Goal: Transaction & Acquisition: Book appointment/travel/reservation

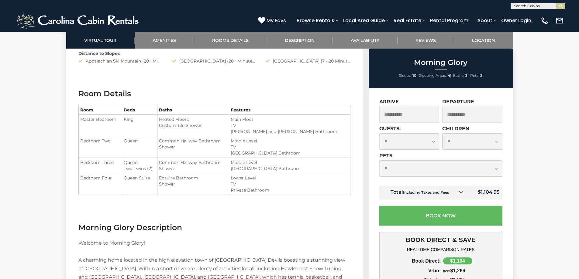
scroll to position [661, 0]
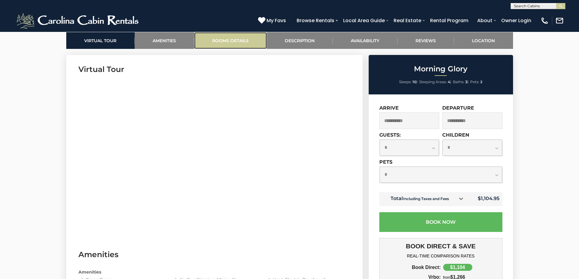
click at [243, 39] on link "Rooms Details" at bounding box center [230, 40] width 73 height 17
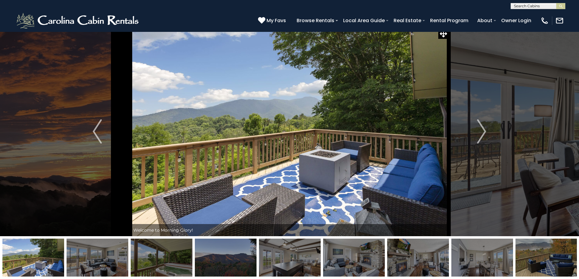
scroll to position [0, 0]
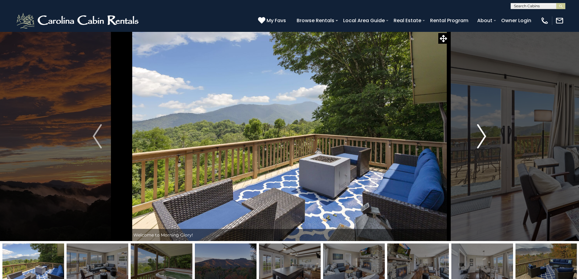
click at [482, 136] on img "Next" at bounding box center [481, 136] width 9 height 24
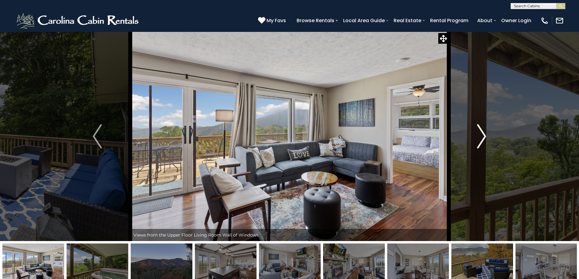
click at [482, 136] on img "Next" at bounding box center [481, 136] width 9 height 24
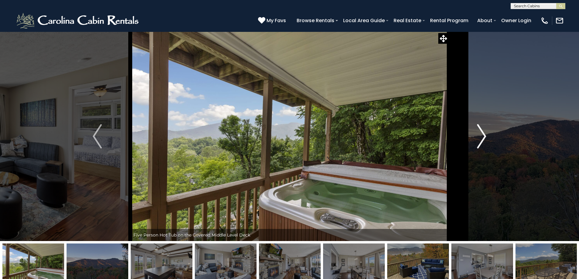
click at [482, 136] on img "Next" at bounding box center [481, 136] width 9 height 24
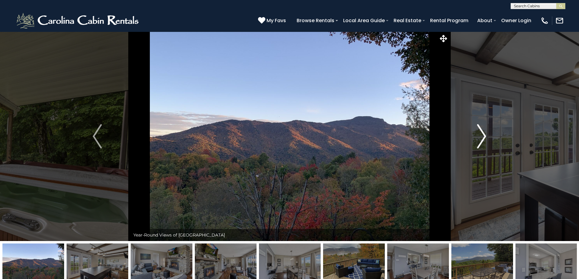
click at [482, 136] on img "Next" at bounding box center [481, 136] width 9 height 24
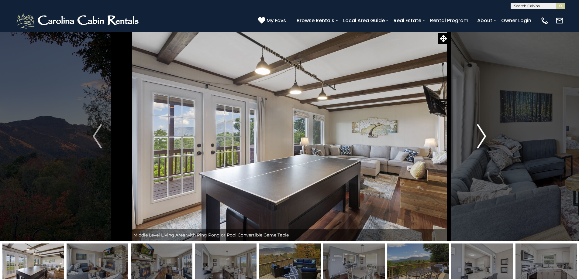
click at [482, 136] on img "Next" at bounding box center [481, 136] width 9 height 24
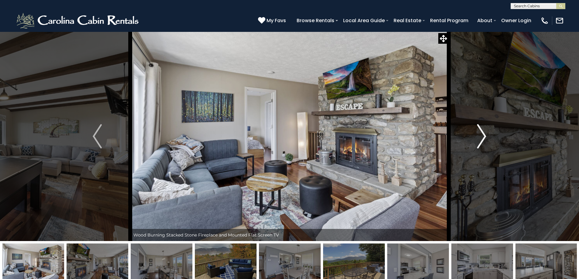
click at [482, 136] on img "Next" at bounding box center [481, 136] width 9 height 24
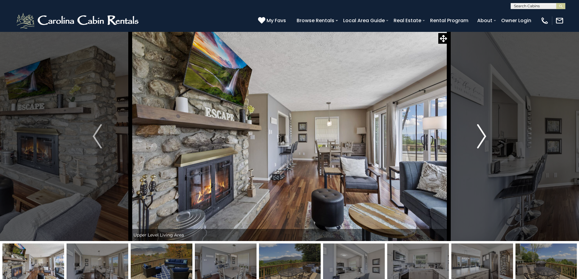
click at [482, 136] on img "Next" at bounding box center [481, 136] width 9 height 24
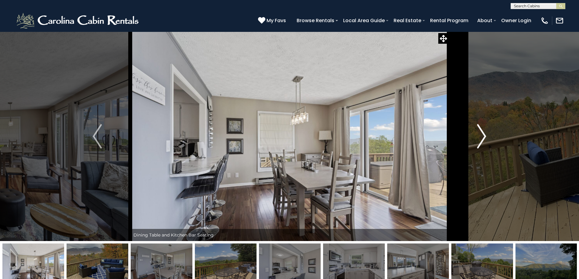
click at [483, 135] on img "Next" at bounding box center [481, 136] width 9 height 24
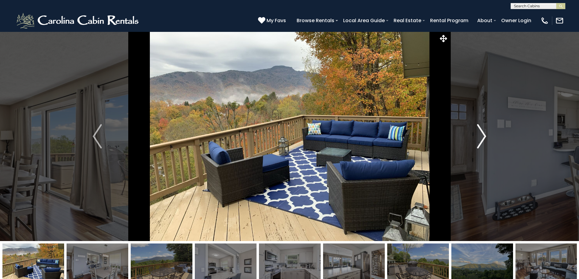
click at [483, 135] on img "Next" at bounding box center [481, 136] width 9 height 24
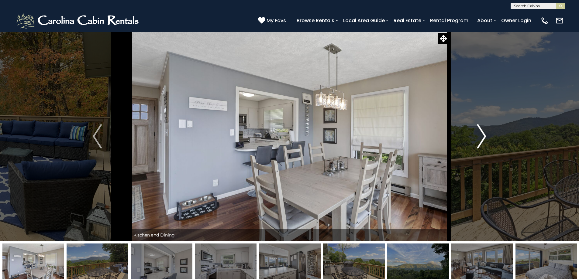
click at [483, 135] on img "Next" at bounding box center [481, 136] width 9 height 24
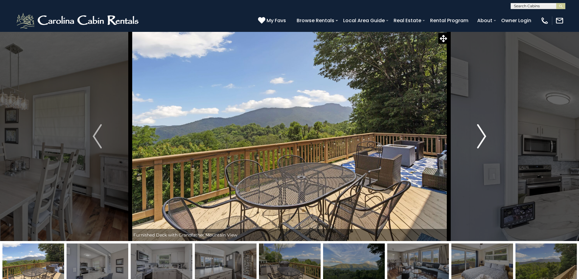
click at [483, 135] on img "Next" at bounding box center [481, 136] width 9 height 24
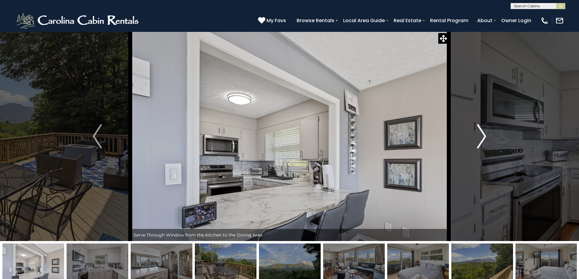
click at [483, 135] on img "Next" at bounding box center [481, 136] width 9 height 24
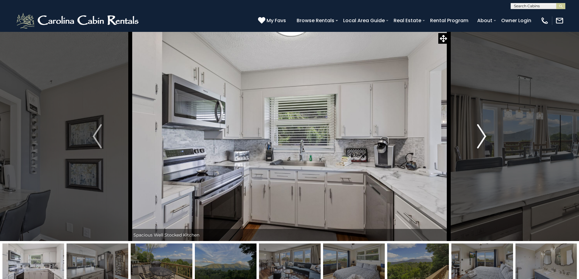
click at [483, 135] on img "Next" at bounding box center [481, 136] width 9 height 24
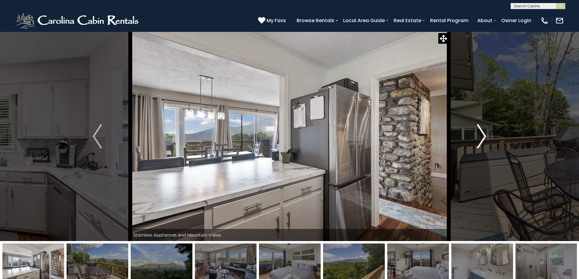
click at [483, 135] on img "Next" at bounding box center [481, 136] width 9 height 24
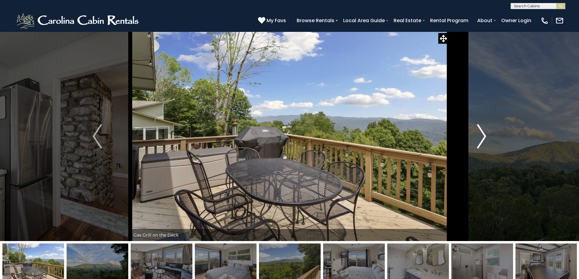
click at [483, 135] on img "Next" at bounding box center [481, 136] width 9 height 24
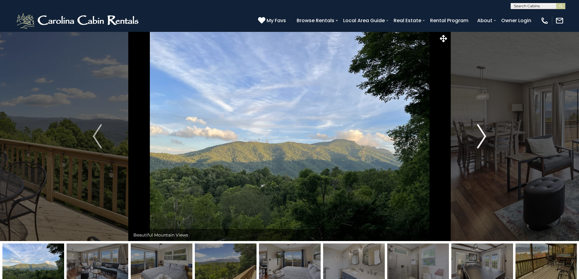
click at [483, 135] on img "Next" at bounding box center [481, 136] width 9 height 24
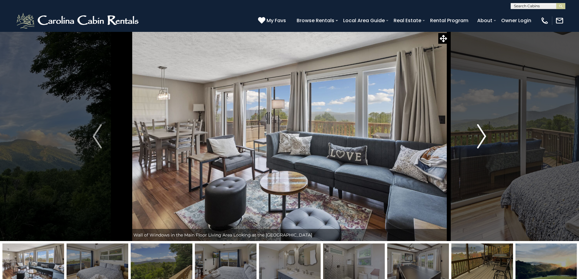
click at [483, 135] on img "Next" at bounding box center [481, 136] width 9 height 24
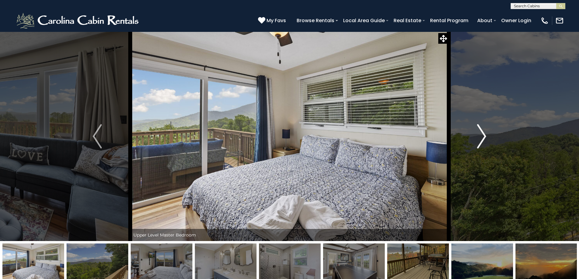
click at [483, 135] on img "Next" at bounding box center [481, 136] width 9 height 24
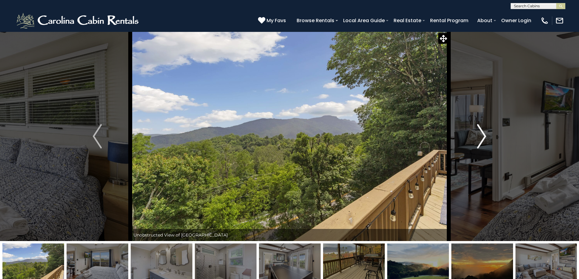
click at [483, 135] on img "Next" at bounding box center [481, 136] width 9 height 24
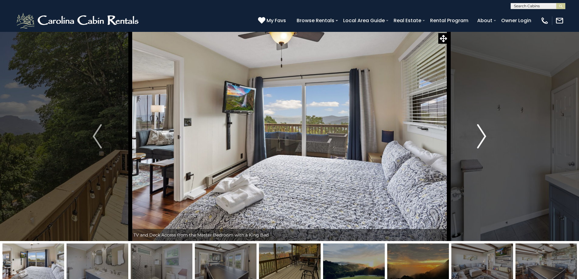
click at [483, 135] on img "Next" at bounding box center [481, 136] width 9 height 24
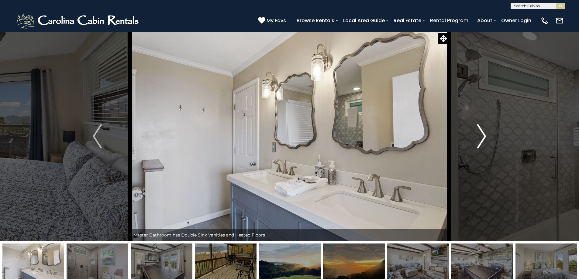
click at [483, 135] on img "Next" at bounding box center [481, 136] width 9 height 24
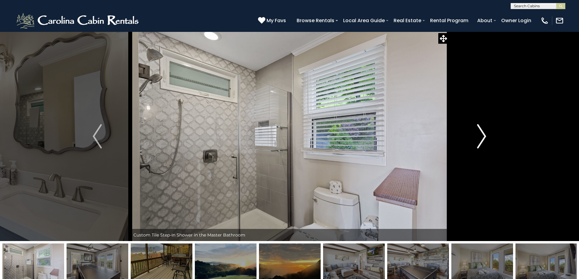
click at [483, 135] on img "Next" at bounding box center [481, 136] width 9 height 24
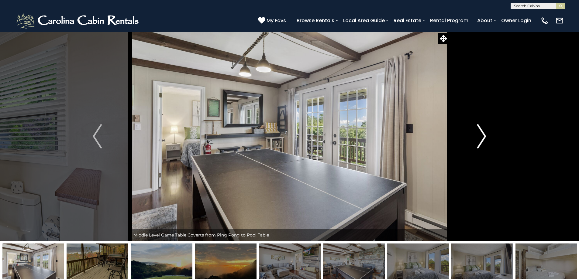
click at [483, 135] on img "Next" at bounding box center [481, 136] width 9 height 24
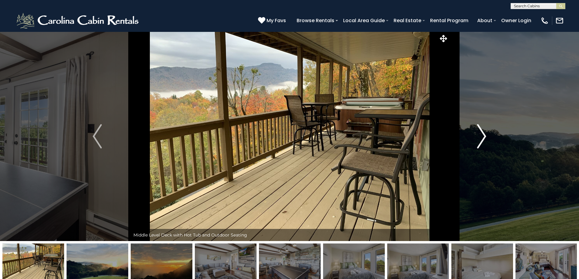
click at [483, 135] on img "Next" at bounding box center [481, 136] width 9 height 24
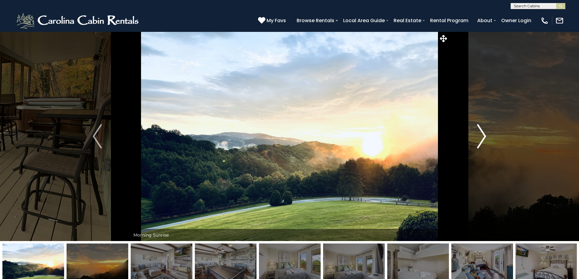
click at [483, 135] on img "Next" at bounding box center [481, 136] width 9 height 24
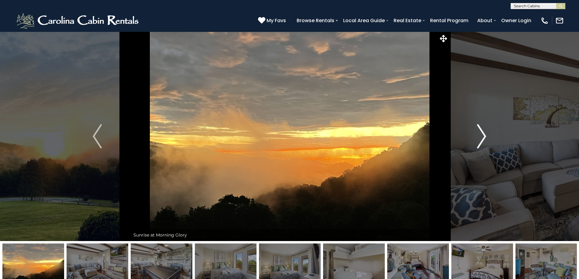
click at [483, 135] on img "Next" at bounding box center [481, 136] width 9 height 24
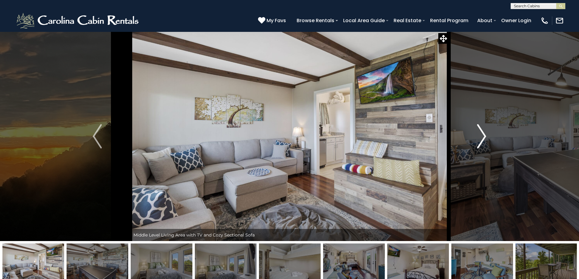
click at [483, 135] on img "Next" at bounding box center [481, 136] width 9 height 24
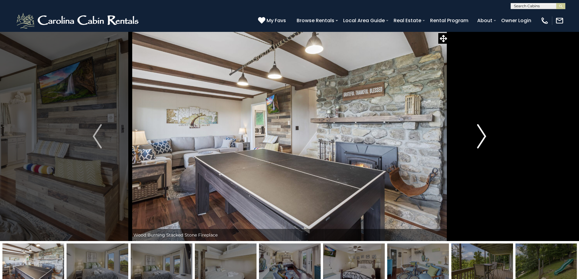
click at [483, 135] on img "Next" at bounding box center [481, 136] width 9 height 24
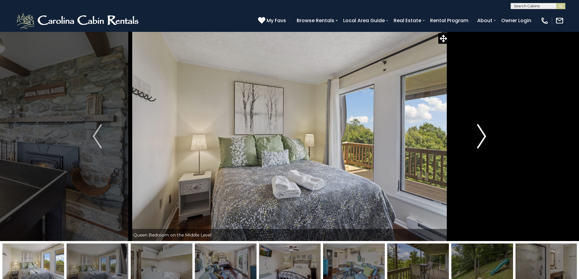
click at [483, 135] on img "Next" at bounding box center [481, 136] width 9 height 24
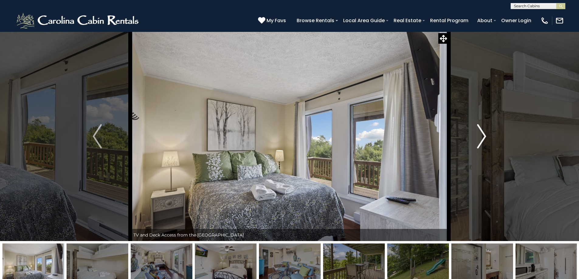
click at [483, 135] on img "Next" at bounding box center [481, 136] width 9 height 24
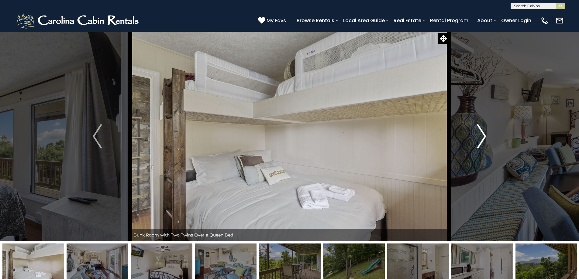
click at [483, 135] on img "Next" at bounding box center [481, 136] width 9 height 24
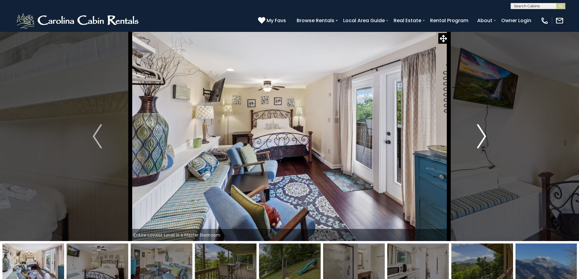
click at [483, 135] on img "Next" at bounding box center [481, 136] width 9 height 24
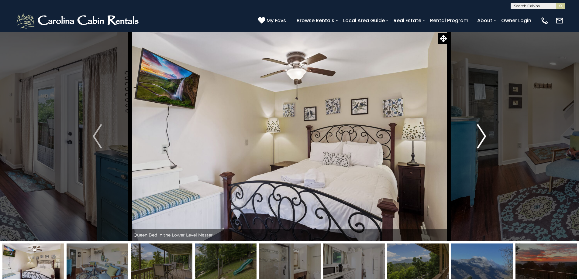
click at [483, 135] on img "Next" at bounding box center [481, 136] width 9 height 24
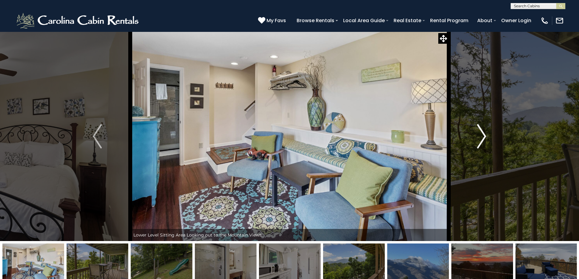
click at [483, 135] on img "Next" at bounding box center [481, 136] width 9 height 24
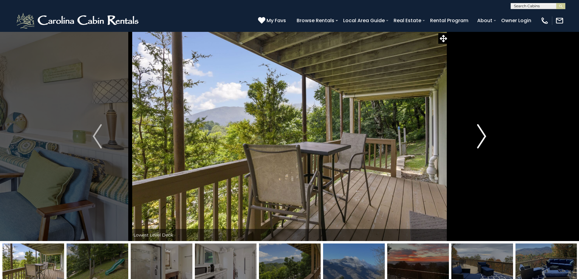
click at [483, 135] on img "Next" at bounding box center [481, 136] width 9 height 24
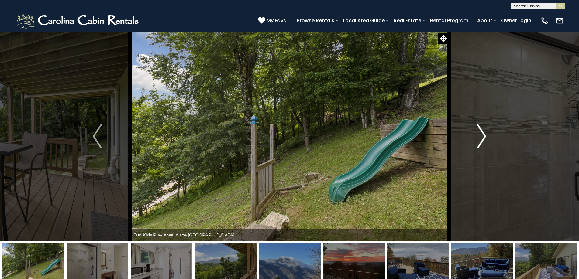
click at [483, 135] on img "Next" at bounding box center [481, 136] width 9 height 24
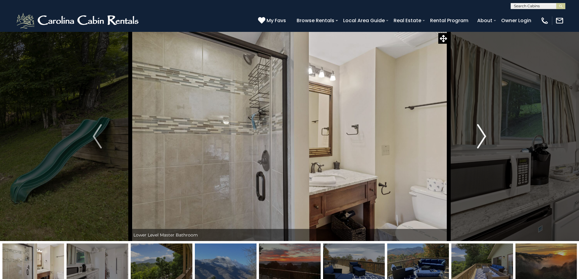
click at [483, 135] on img "Next" at bounding box center [481, 136] width 9 height 24
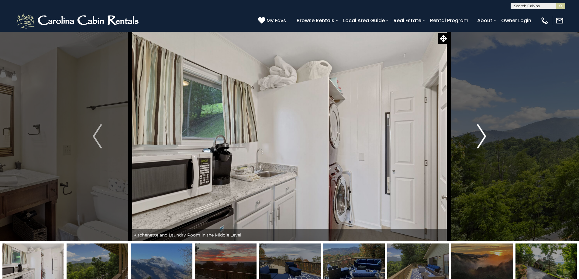
click at [483, 135] on img "Next" at bounding box center [481, 136] width 9 height 24
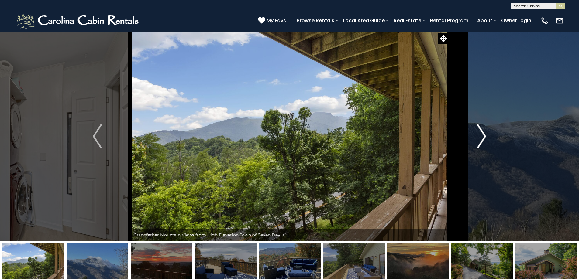
click at [483, 135] on img "Next" at bounding box center [481, 136] width 9 height 24
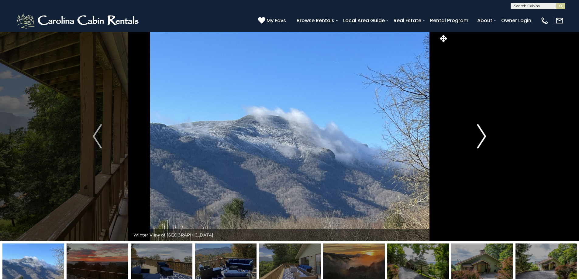
click at [483, 135] on img "Next" at bounding box center [481, 136] width 9 height 24
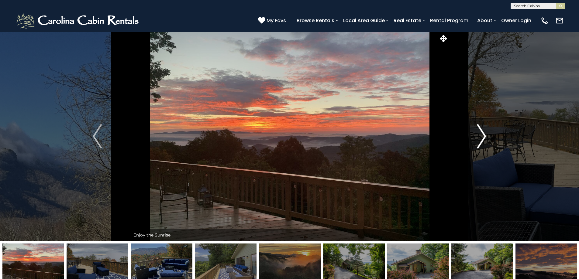
click at [483, 135] on img "Next" at bounding box center [481, 136] width 9 height 24
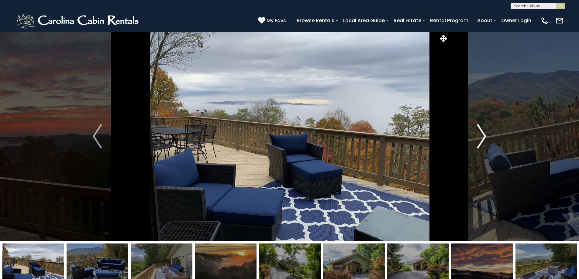
click at [483, 135] on img "Next" at bounding box center [481, 136] width 9 height 24
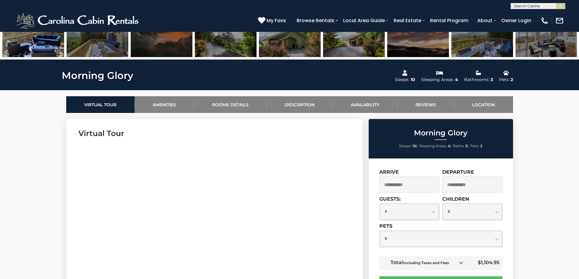
scroll to position [266, 0]
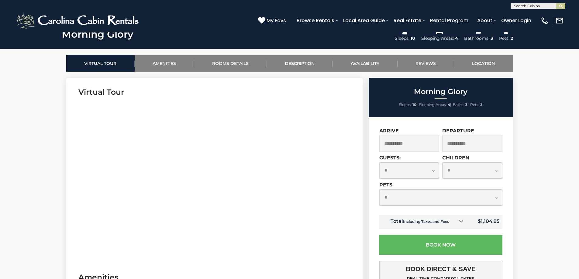
click at [448, 197] on select "**********" at bounding box center [441, 198] width 122 height 16
click at [380, 190] on select "**********" at bounding box center [441, 198] width 122 height 16
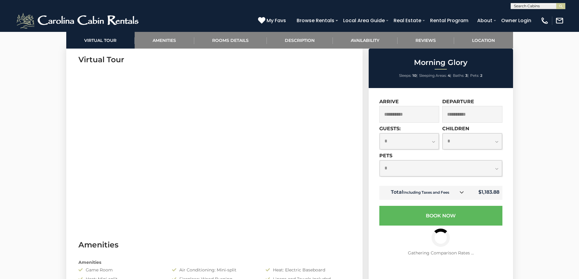
scroll to position [311, 0]
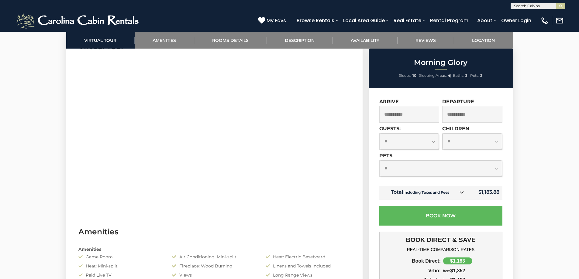
click at [437, 167] on select "**********" at bounding box center [441, 168] width 122 height 16
select select "*"
click at [380, 160] on select "**********" at bounding box center [441, 168] width 122 height 16
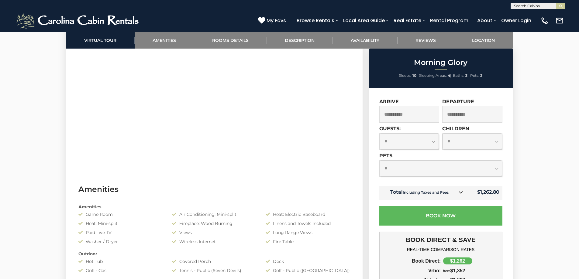
scroll to position [349, 0]
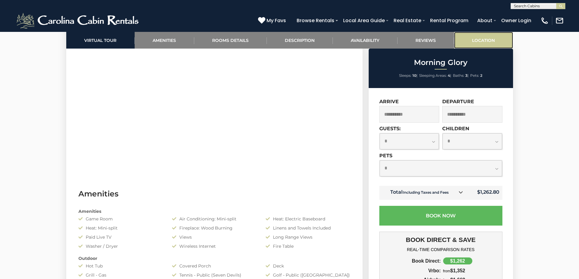
click at [481, 42] on link "Location" at bounding box center [483, 40] width 59 height 17
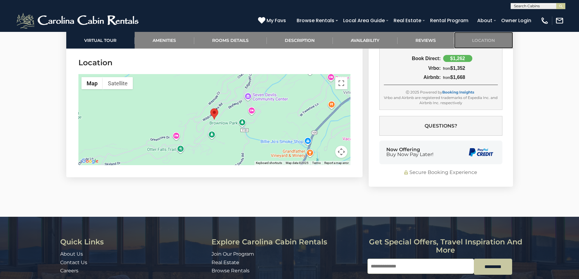
scroll to position [1545, 0]
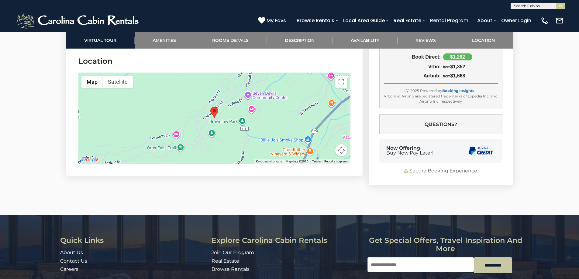
click at [255, 128] on div at bounding box center [214, 118] width 272 height 91
click at [342, 76] on button "Toggle fullscreen view" at bounding box center [341, 82] width 12 height 12
click at [277, 119] on div at bounding box center [214, 118] width 272 height 91
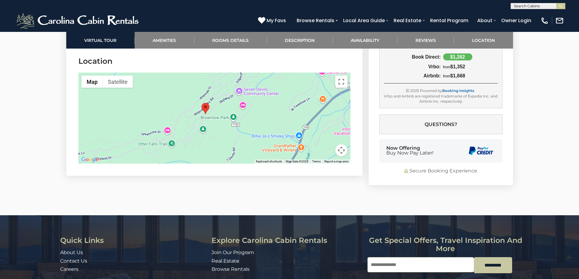
drag, startPoint x: 274, startPoint y: 117, endPoint x: 266, endPoint y: 113, distance: 9.7
click at [266, 113] on div at bounding box center [214, 118] width 272 height 91
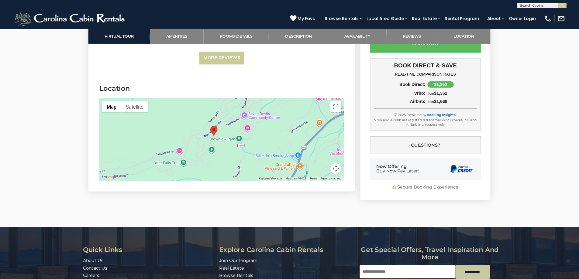
scroll to position [1508, 0]
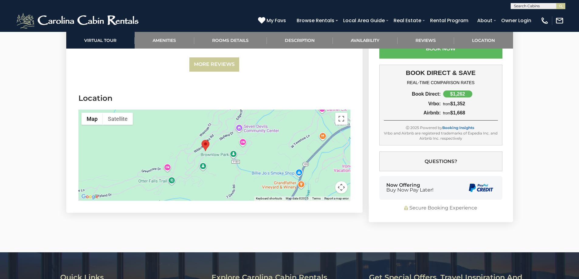
click at [340, 181] on button "Map camera controls" at bounding box center [341, 187] width 12 height 12
click at [328, 181] on button "Zoom out" at bounding box center [326, 187] width 12 height 12
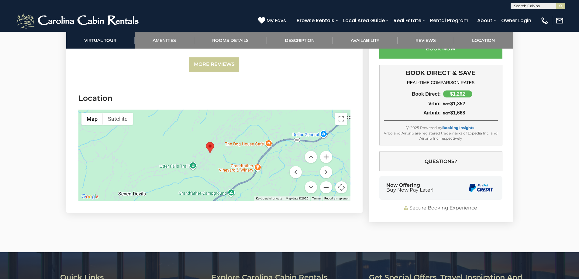
click at [328, 181] on button "Zoom out" at bounding box center [326, 187] width 12 height 12
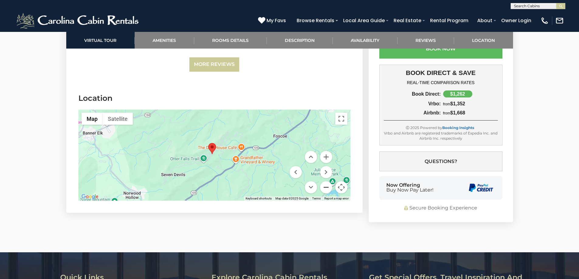
click at [328, 181] on button "Zoom out" at bounding box center [326, 187] width 12 height 12
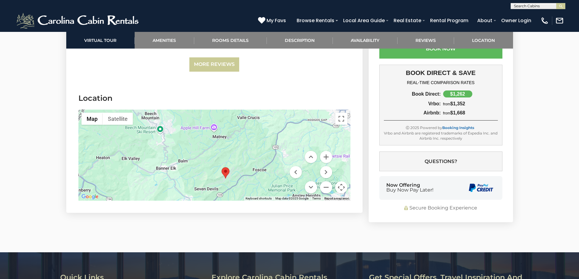
drag, startPoint x: 234, startPoint y: 139, endPoint x: 246, endPoint y: 164, distance: 28.0
click at [246, 164] on div at bounding box center [214, 155] width 272 height 91
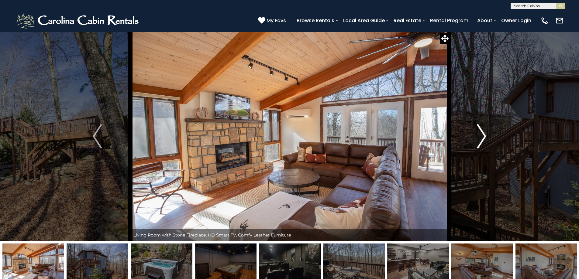
click at [478, 121] on img "Next" at bounding box center [481, 136] width 9 height 24
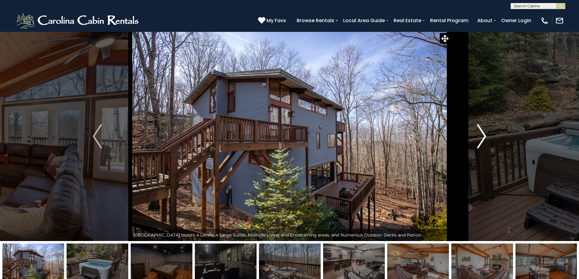
click at [478, 121] on img "Next" at bounding box center [481, 136] width 9 height 24
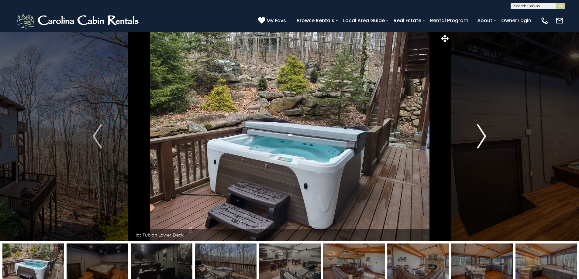
click at [478, 121] on img "Next" at bounding box center [481, 136] width 9 height 24
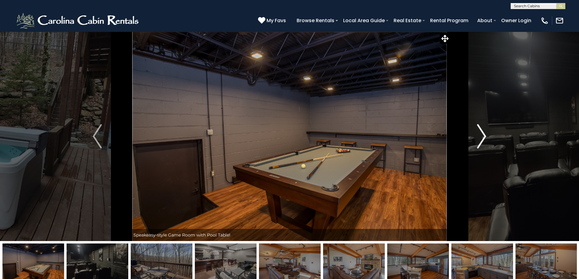
click at [478, 121] on img "Next" at bounding box center [481, 136] width 9 height 24
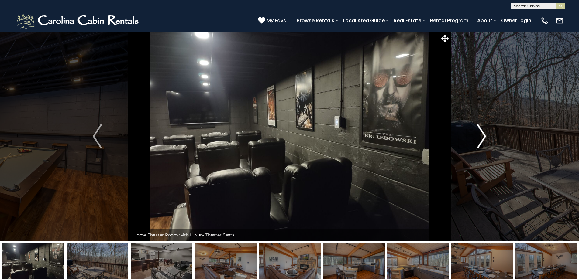
click at [478, 121] on img "Next" at bounding box center [481, 136] width 9 height 24
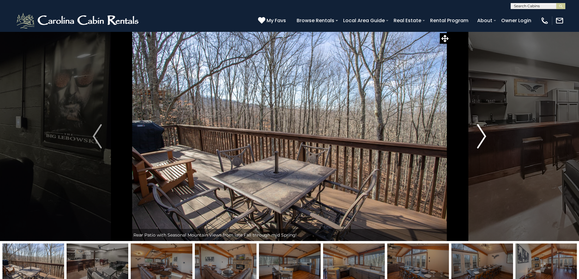
click at [478, 121] on img "Next" at bounding box center [481, 136] width 9 height 24
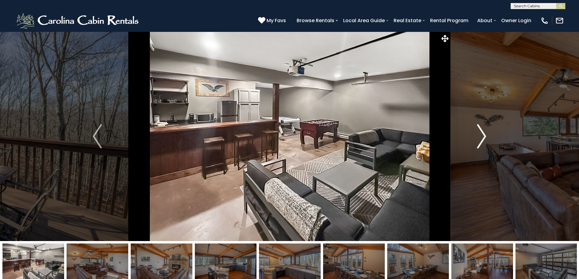
click at [478, 121] on img "Next" at bounding box center [481, 136] width 9 height 24
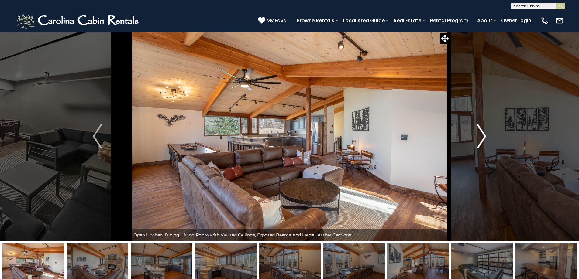
click at [478, 121] on img "Next" at bounding box center [481, 136] width 9 height 24
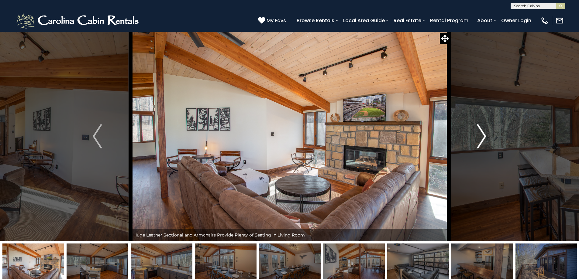
click at [478, 121] on img "Next" at bounding box center [481, 136] width 9 height 24
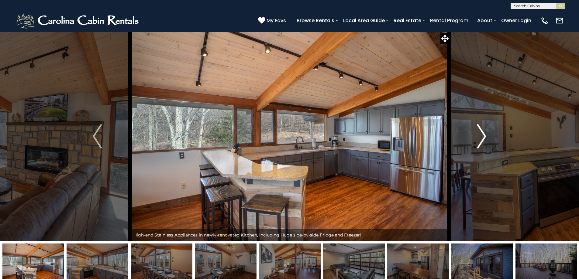
click at [478, 121] on img "Next" at bounding box center [481, 136] width 9 height 24
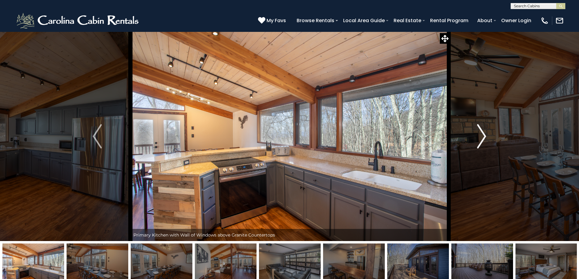
click at [478, 121] on img "Next" at bounding box center [481, 136] width 9 height 24
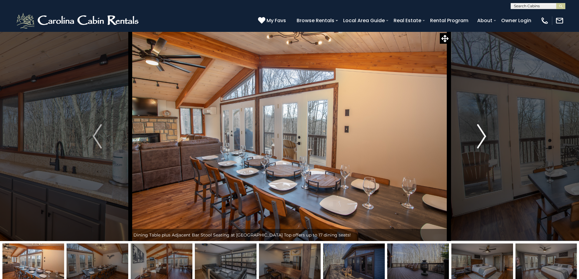
click at [478, 121] on img "Next" at bounding box center [481, 136] width 9 height 24
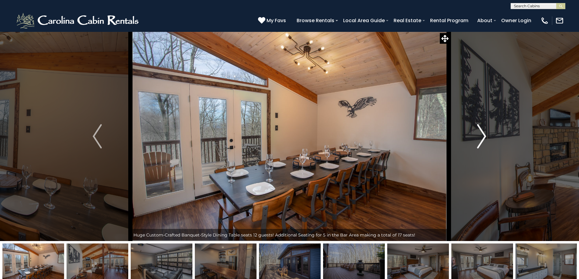
click at [478, 121] on img "Next" at bounding box center [481, 136] width 9 height 24
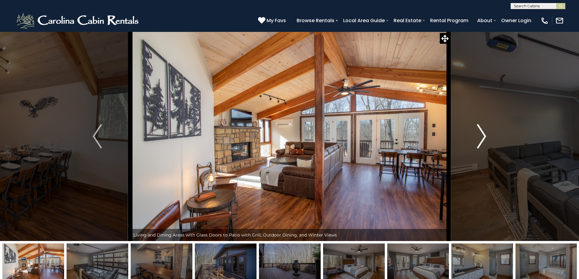
click at [478, 121] on img "Next" at bounding box center [481, 136] width 9 height 24
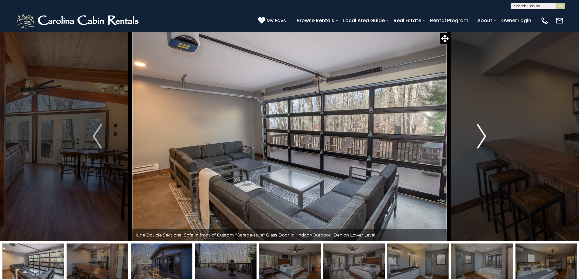
click at [478, 121] on img "Next" at bounding box center [481, 136] width 9 height 24
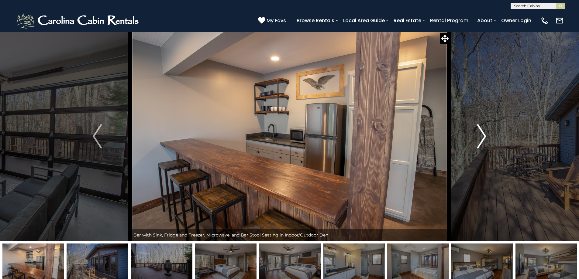
click at [478, 121] on img "Next" at bounding box center [481, 136] width 9 height 24
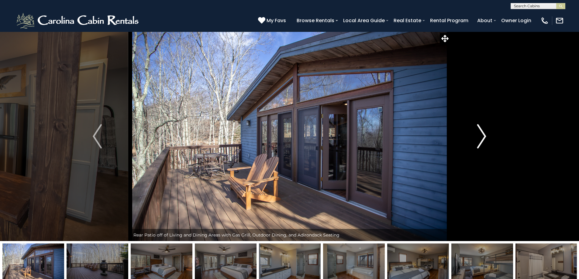
click at [478, 121] on img "Next" at bounding box center [481, 136] width 9 height 24
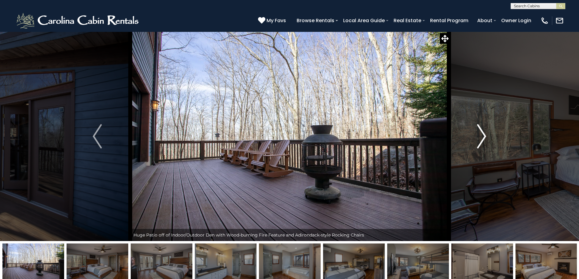
click at [478, 121] on img "Next" at bounding box center [481, 136] width 9 height 24
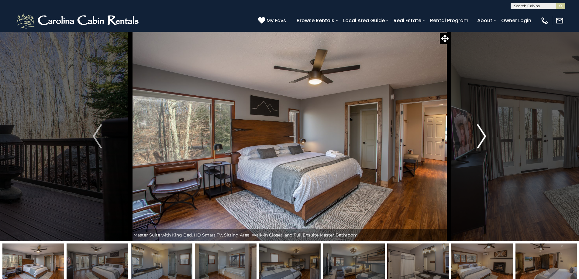
click at [478, 121] on img "Next" at bounding box center [481, 136] width 9 height 24
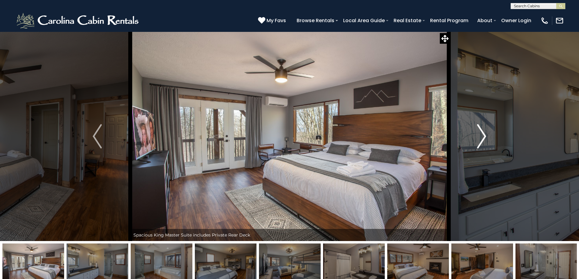
click at [478, 121] on img "Next" at bounding box center [481, 136] width 9 height 24
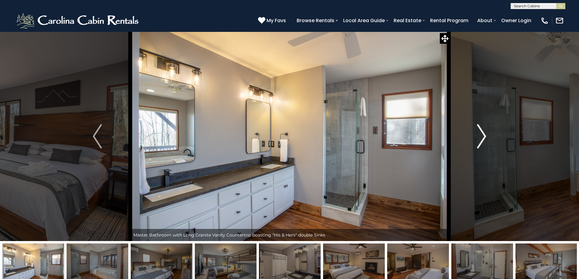
click at [478, 121] on img "Next" at bounding box center [481, 136] width 9 height 24
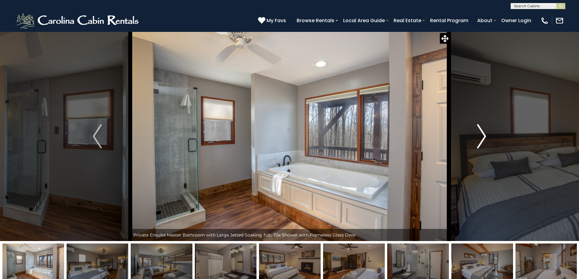
click at [478, 121] on img "Next" at bounding box center [481, 136] width 9 height 24
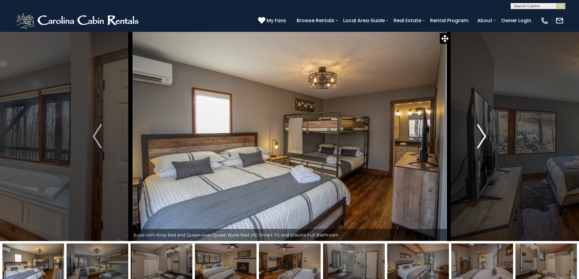
click at [478, 121] on img "Next" at bounding box center [481, 136] width 9 height 24
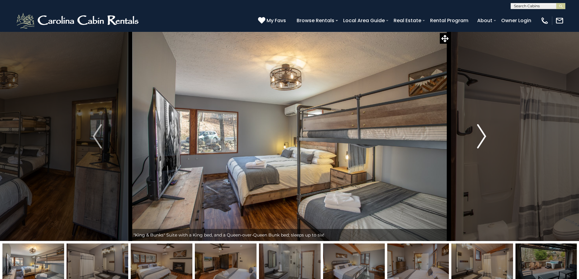
click at [478, 121] on img "Next" at bounding box center [481, 136] width 9 height 24
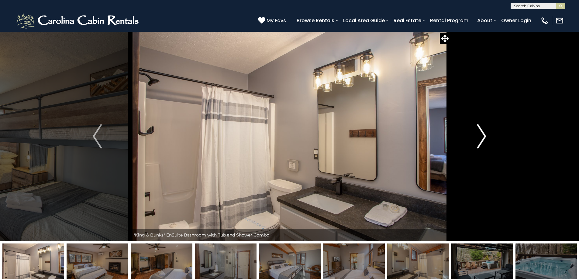
click at [478, 121] on img "Next" at bounding box center [481, 136] width 9 height 24
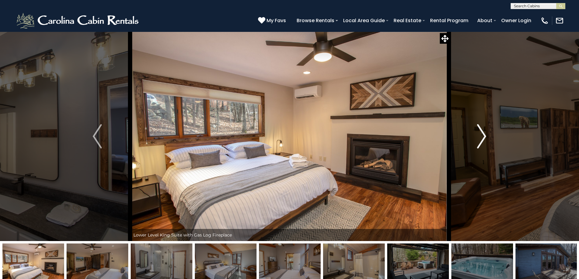
click at [478, 121] on img "Next" at bounding box center [481, 136] width 9 height 24
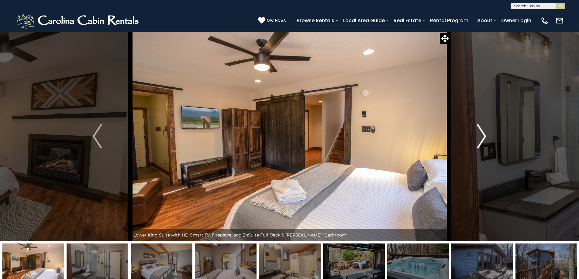
click at [478, 121] on img "Next" at bounding box center [481, 136] width 9 height 24
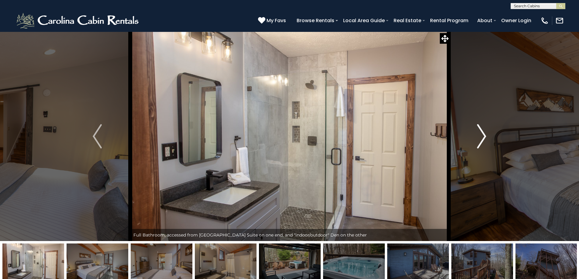
click at [478, 121] on img "Next" at bounding box center [481, 136] width 9 height 24
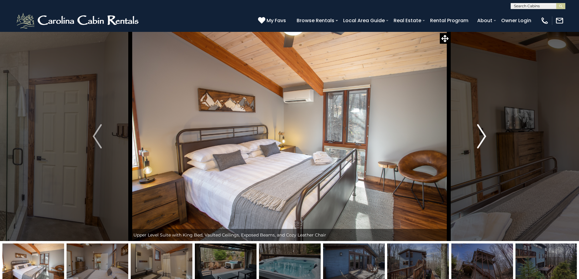
click at [478, 121] on img "Next" at bounding box center [481, 136] width 9 height 24
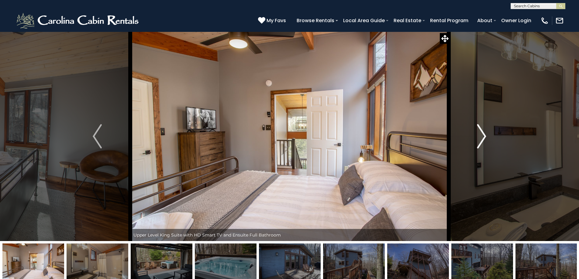
click at [478, 121] on img "Next" at bounding box center [481, 136] width 9 height 24
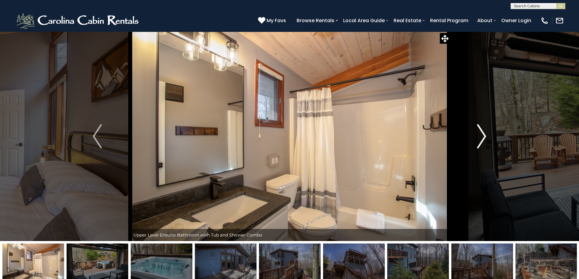
click at [481, 121] on img "Next" at bounding box center [481, 136] width 9 height 24
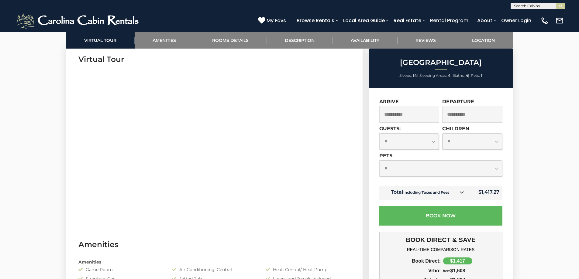
scroll to position [311, 0]
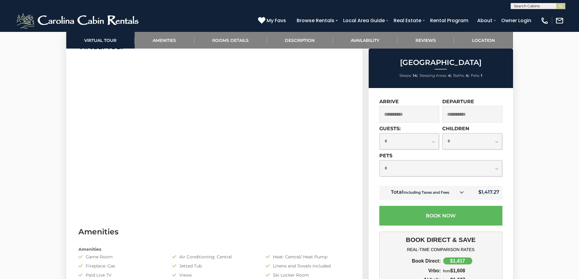
click at [445, 121] on select "**********" at bounding box center [441, 168] width 122 height 16
select select "*"
click at [380, 121] on select "**********" at bounding box center [441, 168] width 122 height 16
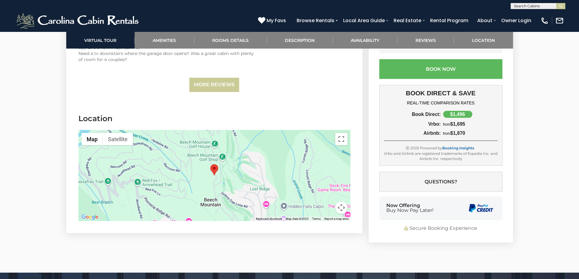
scroll to position [2498, 0]
click at [339, 121] on button "Map camera controls" at bounding box center [341, 208] width 12 height 12
click at [326, 121] on button "Zoom out" at bounding box center [326, 208] width 12 height 12
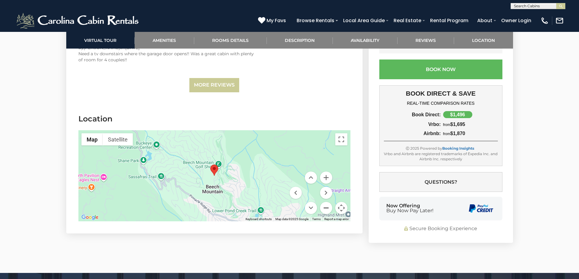
click at [326, 121] on button "Zoom out" at bounding box center [326, 208] width 12 height 12
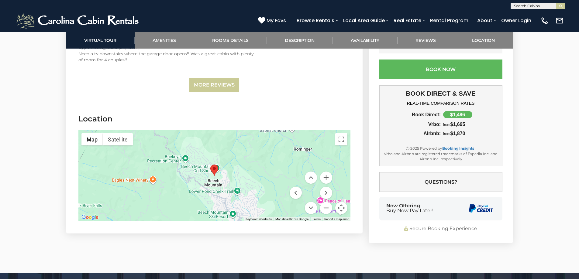
click at [326, 121] on button "Zoom out" at bounding box center [326, 208] width 12 height 12
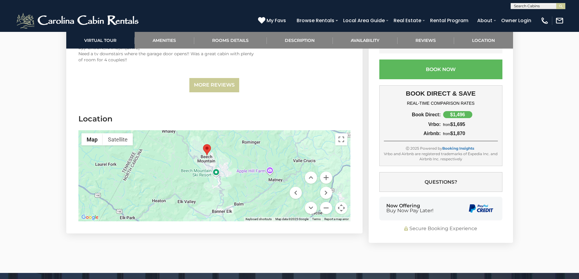
drag, startPoint x: 267, startPoint y: 173, endPoint x: 259, endPoint y: 152, distance: 22.6
click at [259, 121] on div at bounding box center [214, 175] width 272 height 91
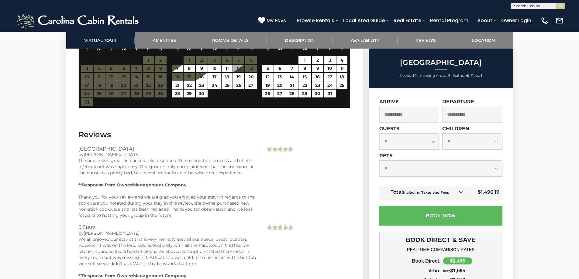
scroll to position [2103, 0]
